Goal: Information Seeking & Learning: Learn about a topic

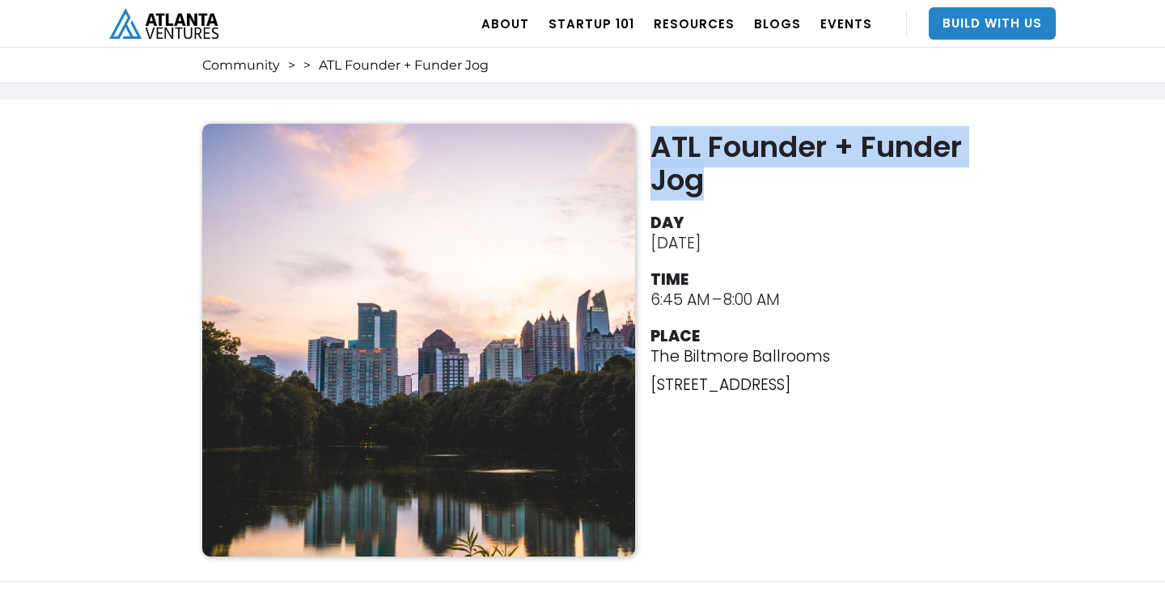
drag, startPoint x: 654, startPoint y: 140, endPoint x: 701, endPoint y: 178, distance: 61.0
click at [701, 179] on h2 "ATL Founder + Funder Jog" at bounding box center [810, 163] width 320 height 66
copy h2 "ATL Founder + Funder Jog"
click at [248, 70] on link "Community" at bounding box center [241, 65] width 78 height 16
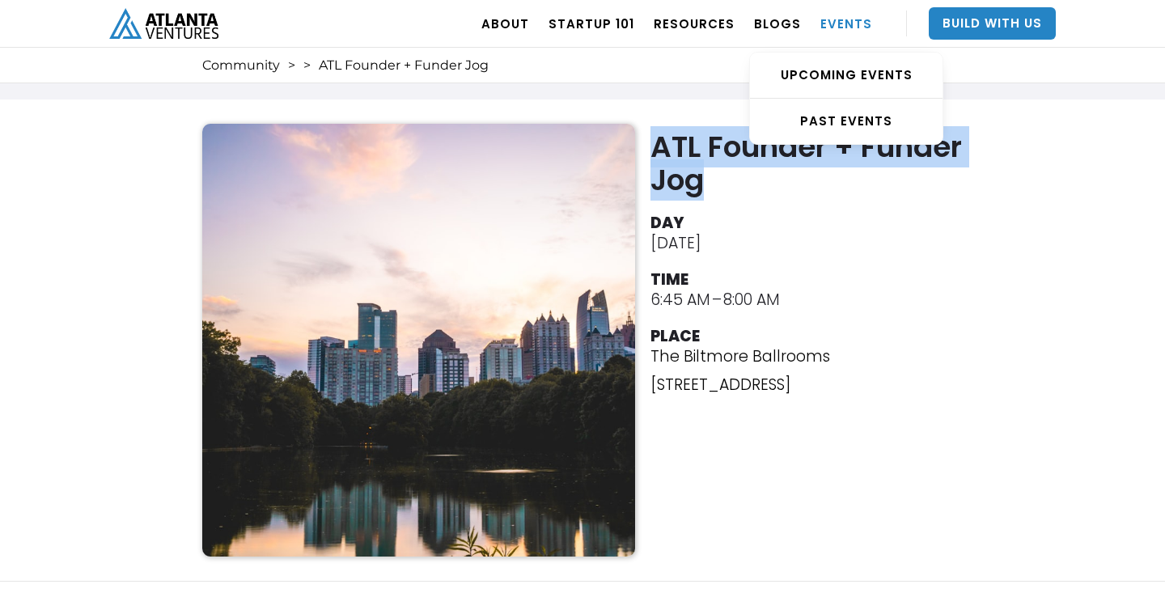
click at [845, 26] on link "EVENTS" at bounding box center [846, 23] width 52 height 45
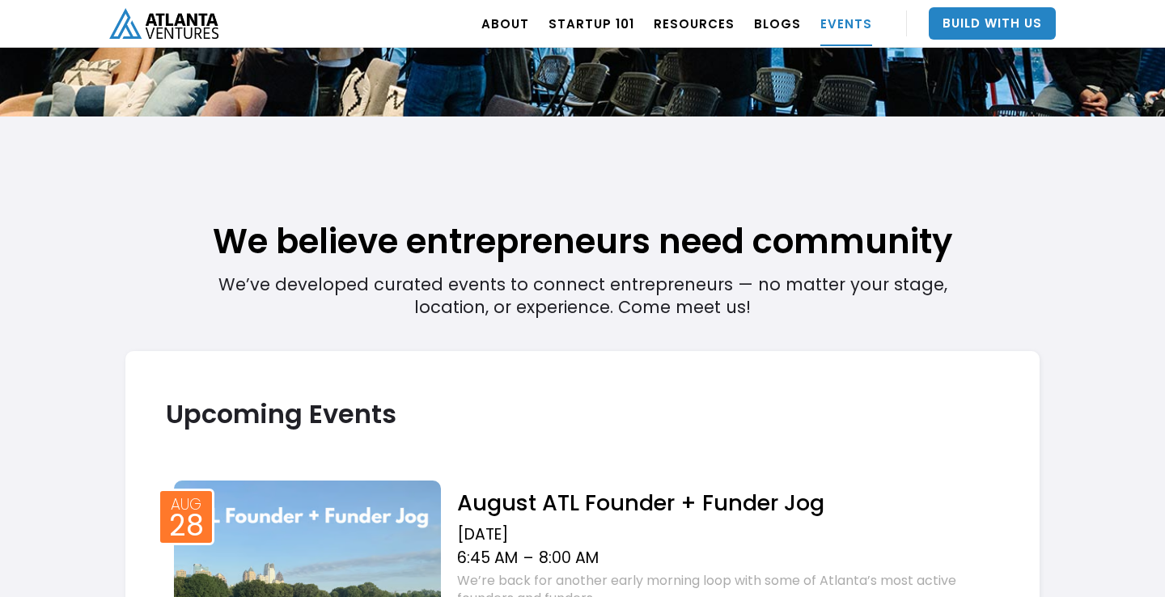
scroll to position [469, 0]
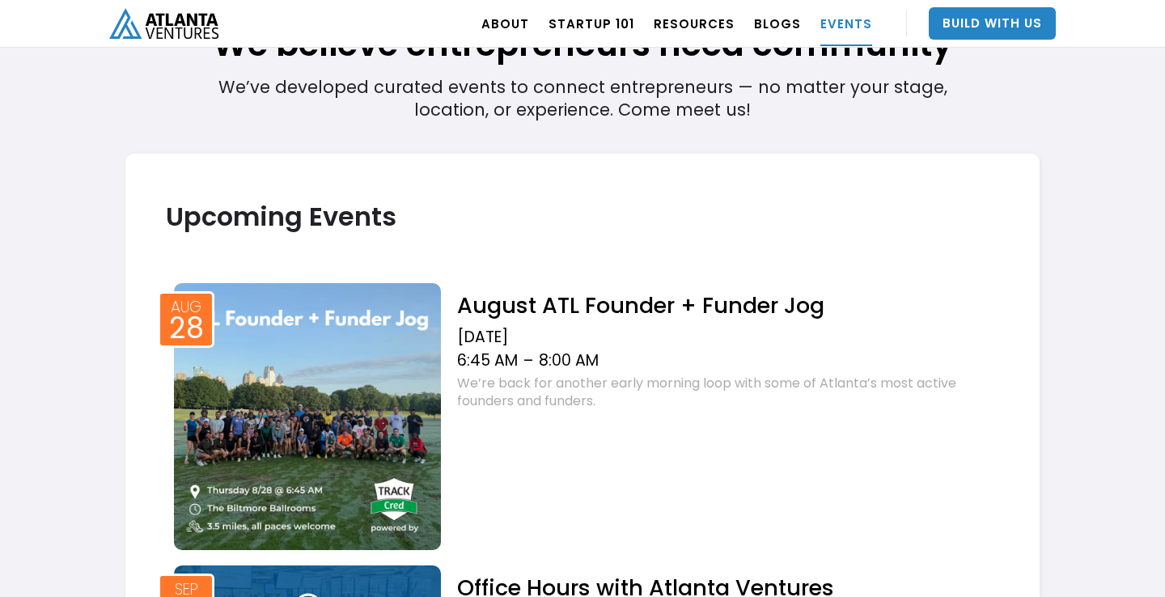
click at [549, 296] on h2 "August ATL Founder + Funder Jog" at bounding box center [728, 305] width 542 height 28
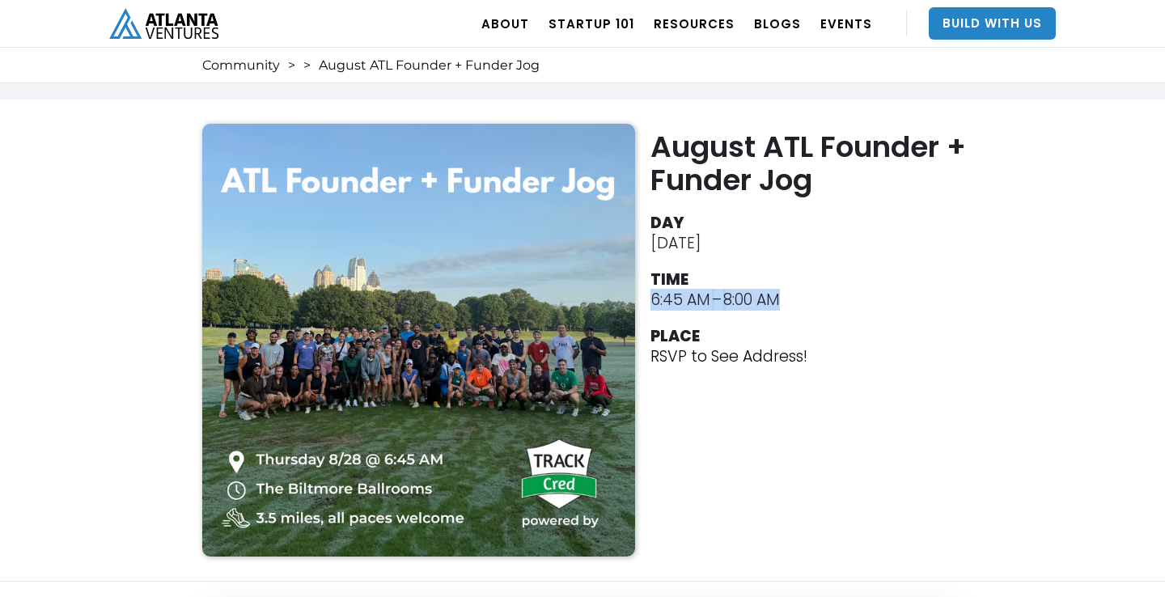
drag, startPoint x: 650, startPoint y: 299, endPoint x: 807, endPoint y: 299, distance: 157.7
click at [807, 299] on li "TIME 6:45 AM – 8:00 AM" at bounding box center [810, 287] width 320 height 44
click at [844, 480] on div "August ATL Founder + Funder Jog DAY August 28, 2025 TIME 6:45 AM – 8:00 AM PLAC…" at bounding box center [582, 340] width 777 height 433
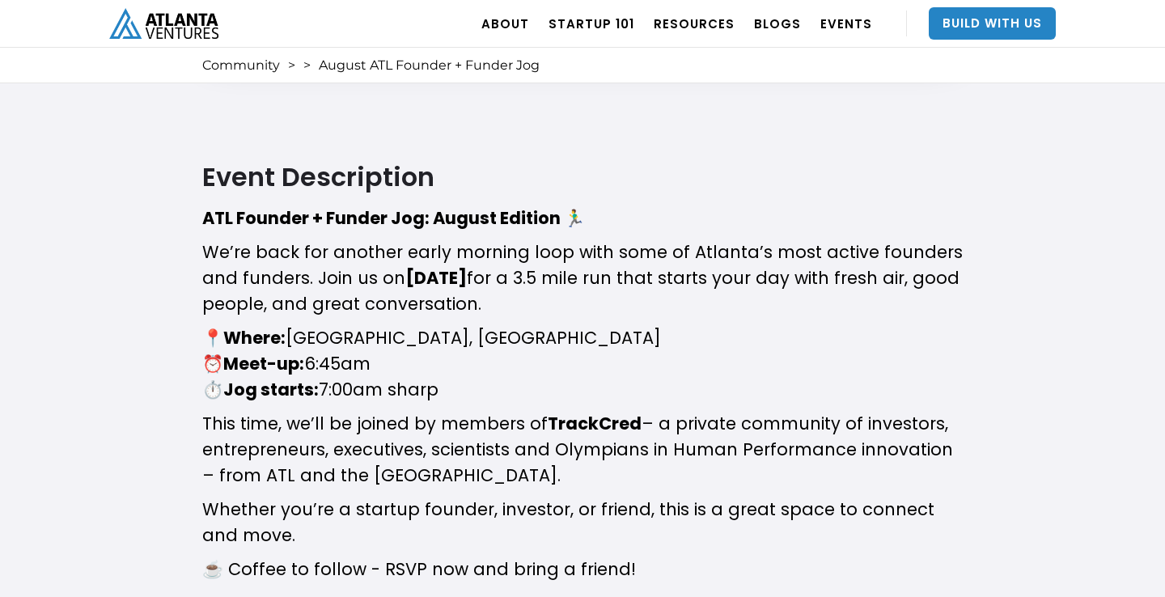
scroll to position [605, 0]
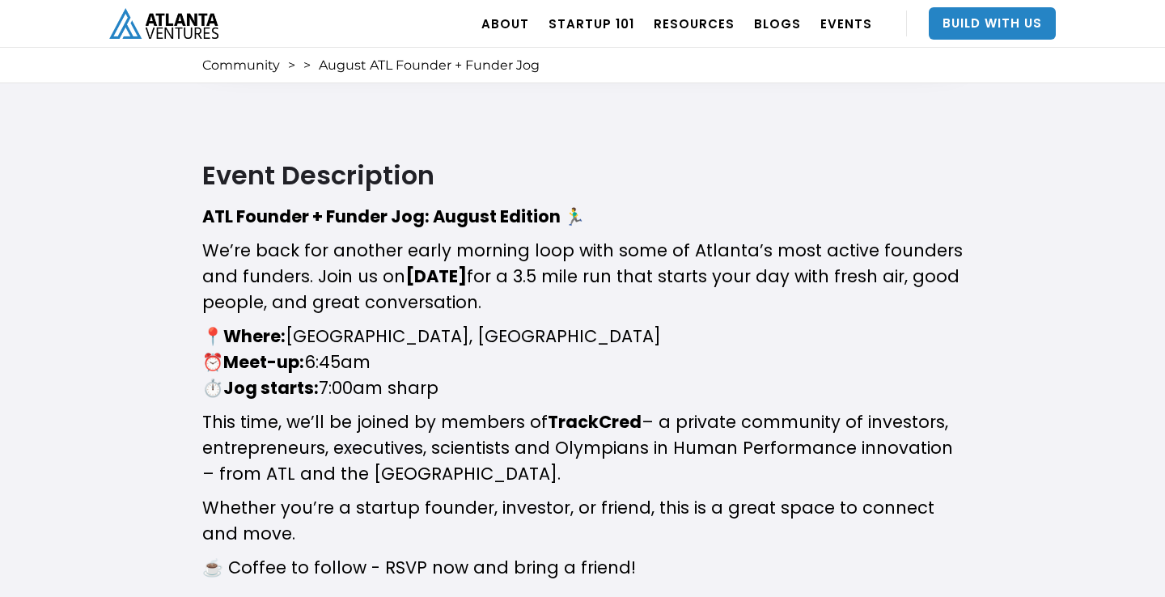
drag, startPoint x: 312, startPoint y: 385, endPoint x: 464, endPoint y: 387, distance: 152.1
click at [464, 387] on p "​📍 Where: Biltmore Ballrooms, Midtown Atlanta ⏰ Meet-up: 6:45am ⏱️ Jog starts: …" at bounding box center [582, 363] width 760 height 78
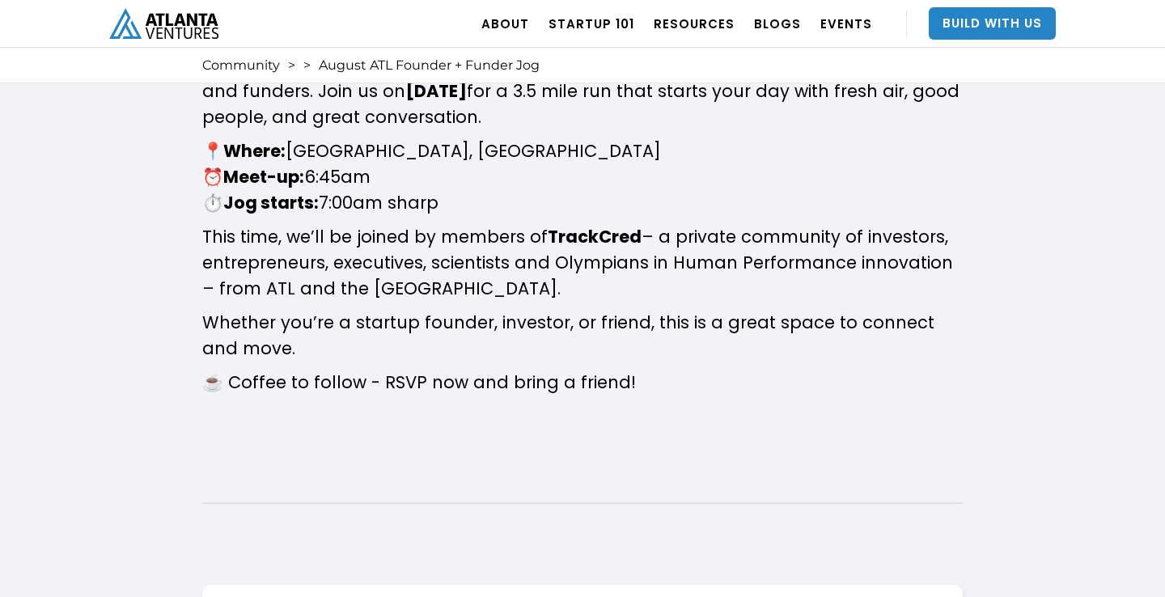
scroll to position [790, 0]
click at [557, 236] on strong "TrackCred" at bounding box center [595, 236] width 94 height 23
click at [544, 285] on p "​This time, we’ll be joined by members of TrackCred – a private community of in…" at bounding box center [582, 263] width 760 height 78
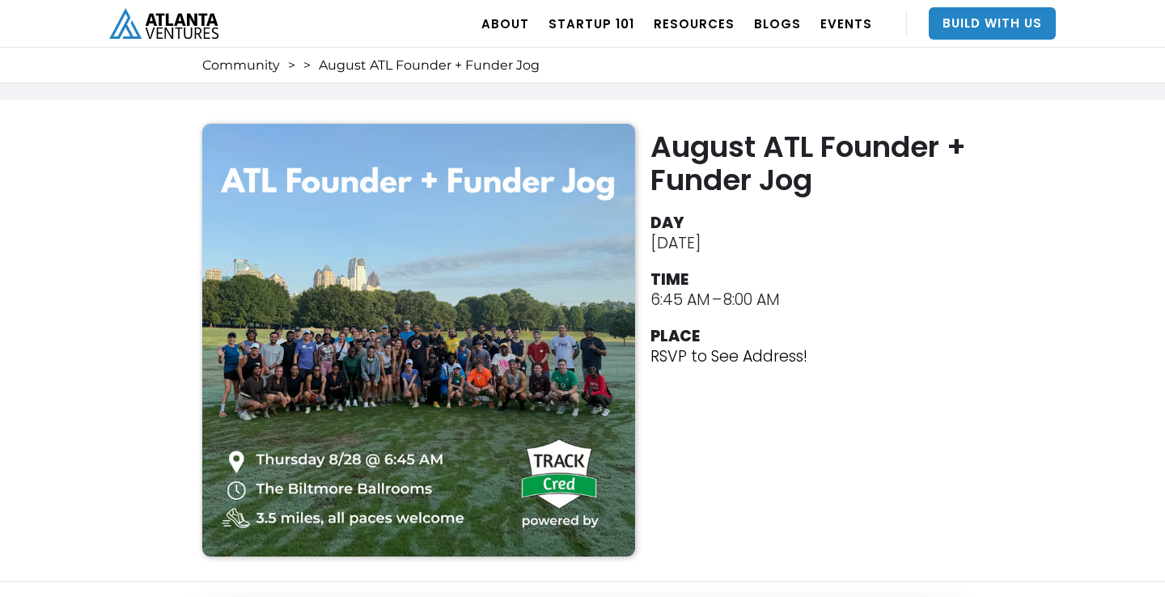
scroll to position [0, 0]
